Goal: Task Accomplishment & Management: Use online tool/utility

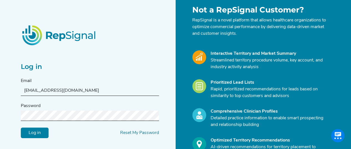
scroll to position [18, 0]
click at [42, 132] on input "Log in" at bounding box center [35, 132] width 28 height 11
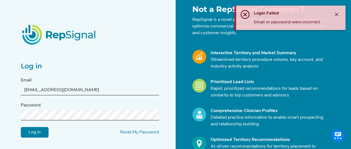
scroll to position [19, 0]
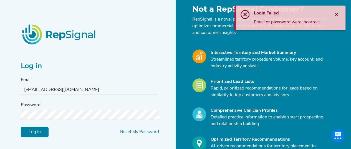
drag, startPoint x: 73, startPoint y: 92, endPoint x: 7, endPoint y: 92, distance: 66.3
click at [7, 92] on div "Log in Email [EMAIL_ADDRESS][DOMAIN_NAME] Password Log in Reset My Password Not…" at bounding box center [175, 91] width 351 height 221
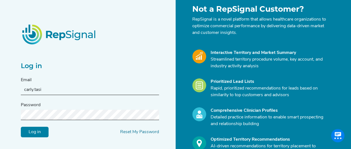
type input "[PERSON_NAME][EMAIL_ADDRESS][PERSON_NAME][DOMAIN_NAME]"
click at [31, 135] on input "Log in" at bounding box center [35, 131] width 28 height 11
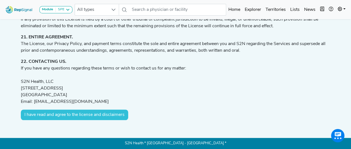
click at [56, 113] on button "I have read and agree to the license and disclaimers" at bounding box center [74, 114] width 107 height 11
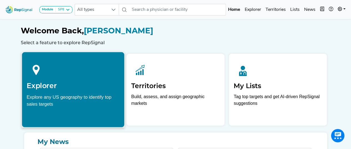
click at [72, 95] on div "Explore any US geography to identify top sales targets" at bounding box center [73, 100] width 93 height 14
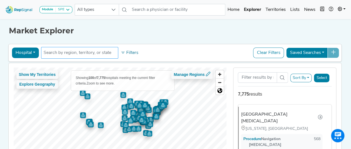
click at [73, 54] on input "text" at bounding box center [80, 52] width 72 height 7
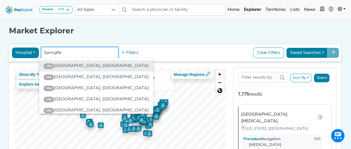
type input "Springfie"
click at [75, 64] on li "City [GEOGRAPHIC_DATA], [GEOGRAPHIC_DATA]" at bounding box center [96, 65] width 114 height 11
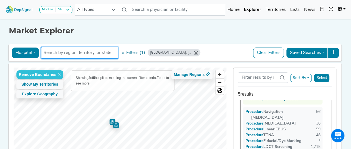
scroll to position [33, 0]
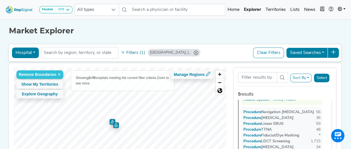
click at [302, 51] on button "Saved Searches" at bounding box center [307, 52] width 42 height 11
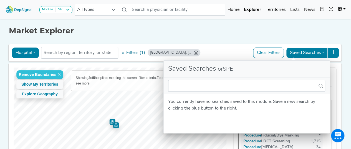
click at [338, 52] on button at bounding box center [333, 52] width 12 height 11
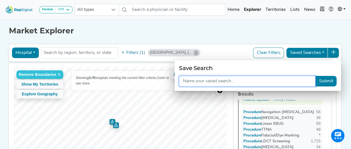
click at [259, 80] on input "text" at bounding box center [247, 81] width 137 height 11
type input "MERCY"
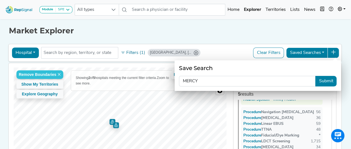
click at [330, 82] on button "Submit" at bounding box center [325, 81] width 21 height 11
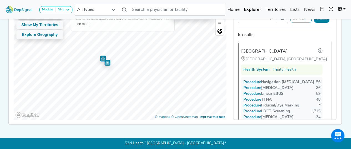
scroll to position [0, 0]
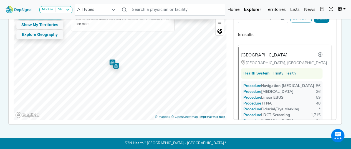
click at [110, 61] on img "Map marker" at bounding box center [112, 62] width 6 height 6
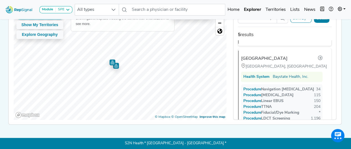
scroll to position [110, 0]
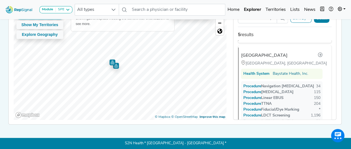
click at [113, 64] on img "Map marker" at bounding box center [116, 65] width 6 height 6
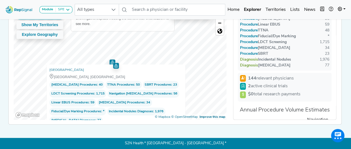
scroll to position [24, 0]
